Goal: Find specific page/section: Find specific page/section

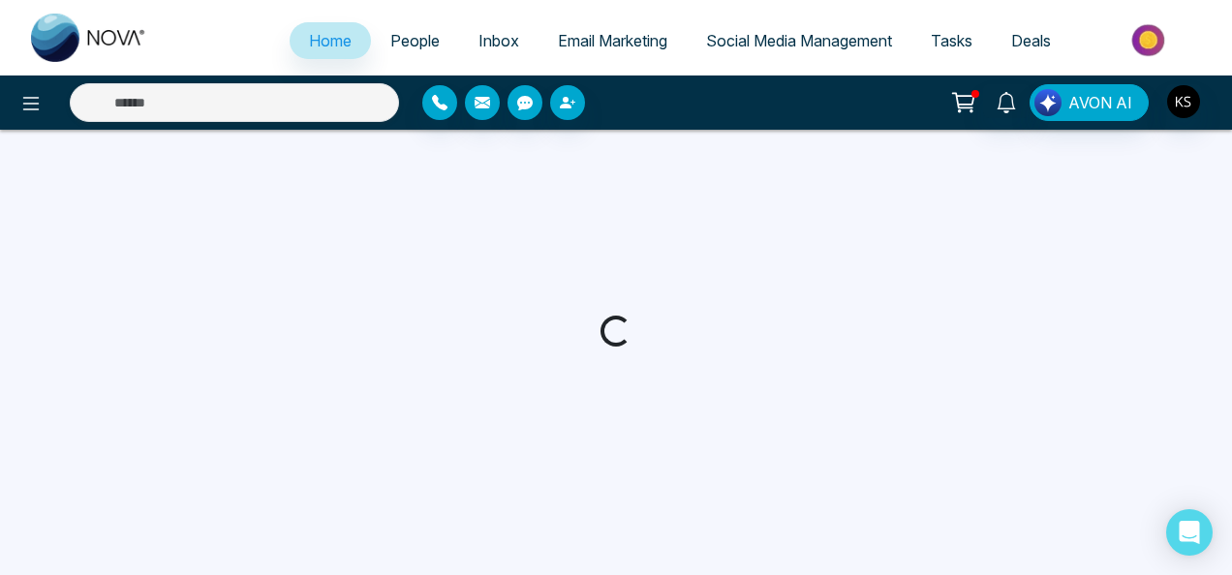
select select "*"
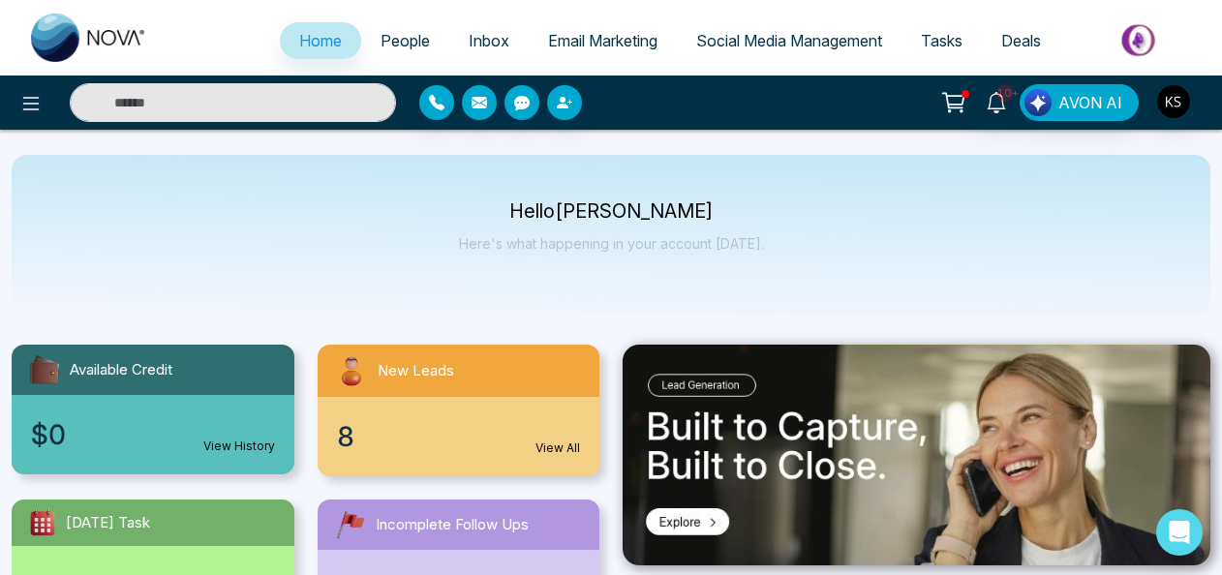
click at [570, 442] on link "View All" at bounding box center [558, 448] width 45 height 17
